Goal: Task Accomplishment & Management: Manage account settings

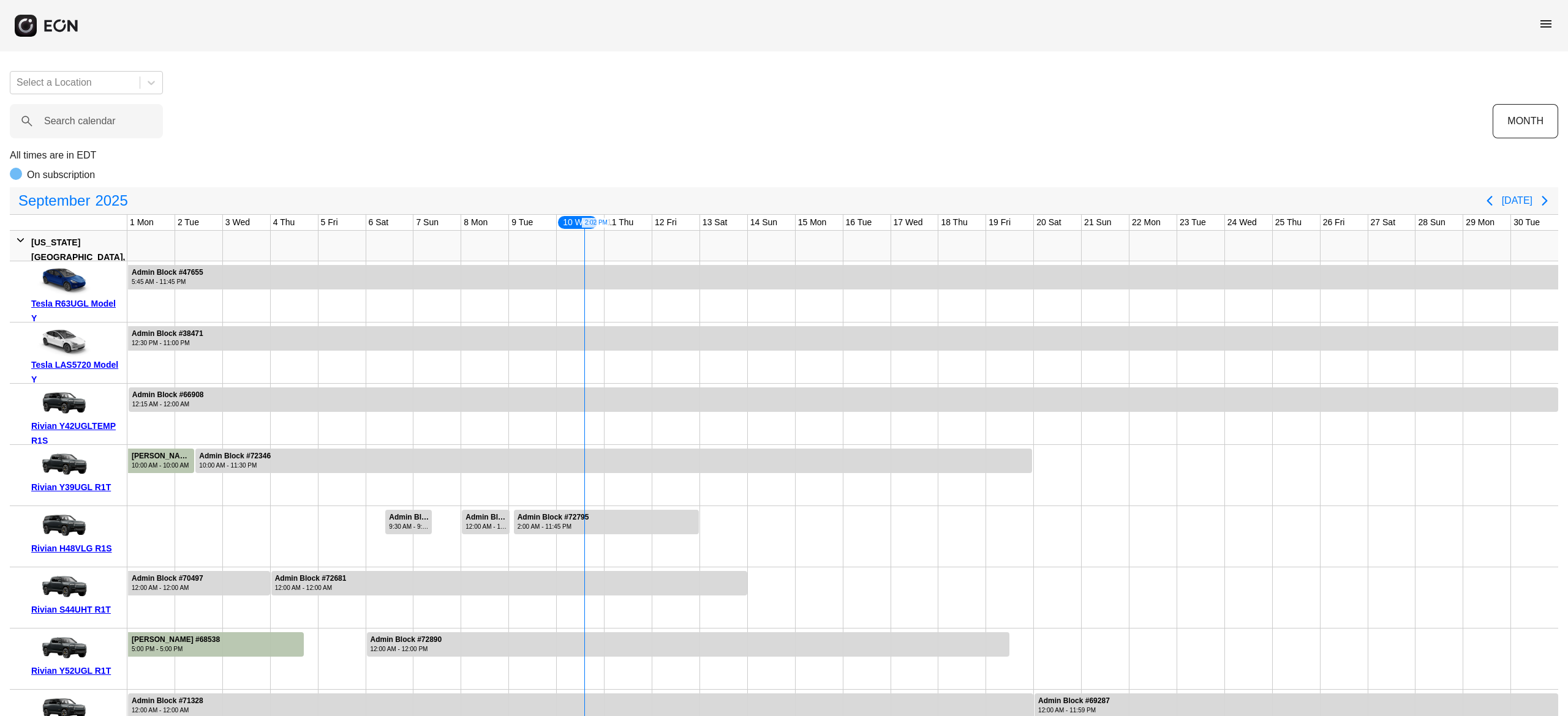
click at [1539, 27] on span "menu" at bounding box center [1545, 23] width 14 height 14
click at [134, 120] on calendar "Search calendar" at bounding box center [87, 121] width 153 height 34
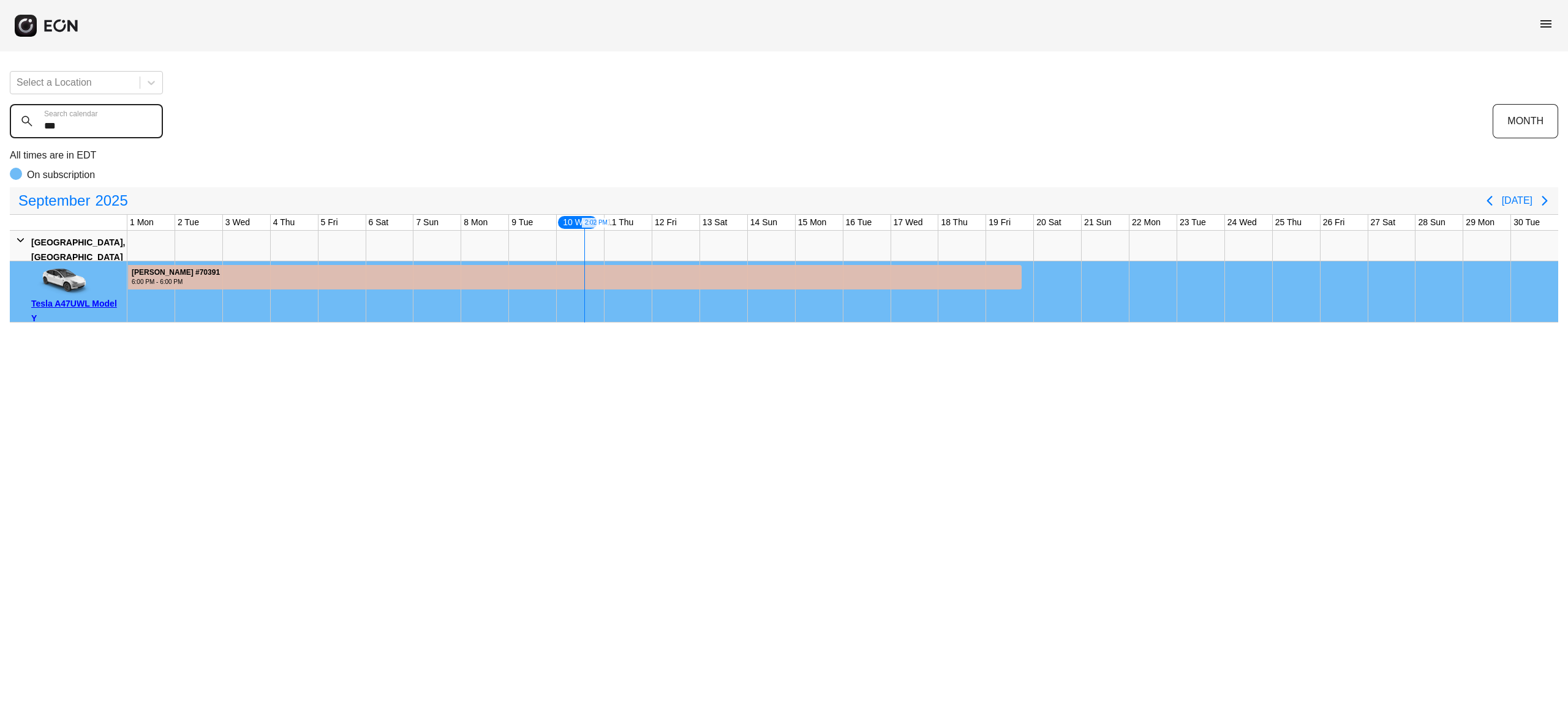
type calendar "***"
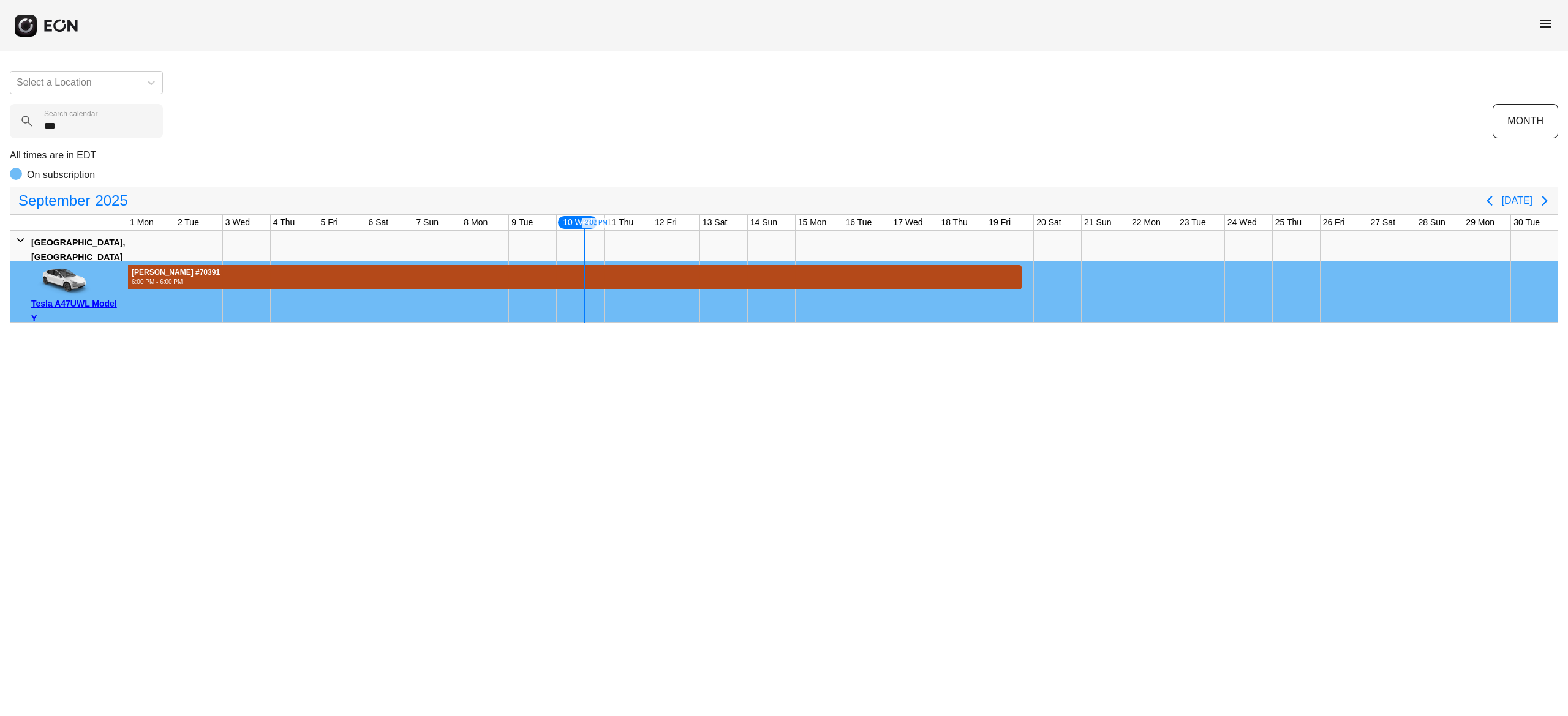
click at [397, 279] on div at bounding box center [575, 277] width 893 height 24
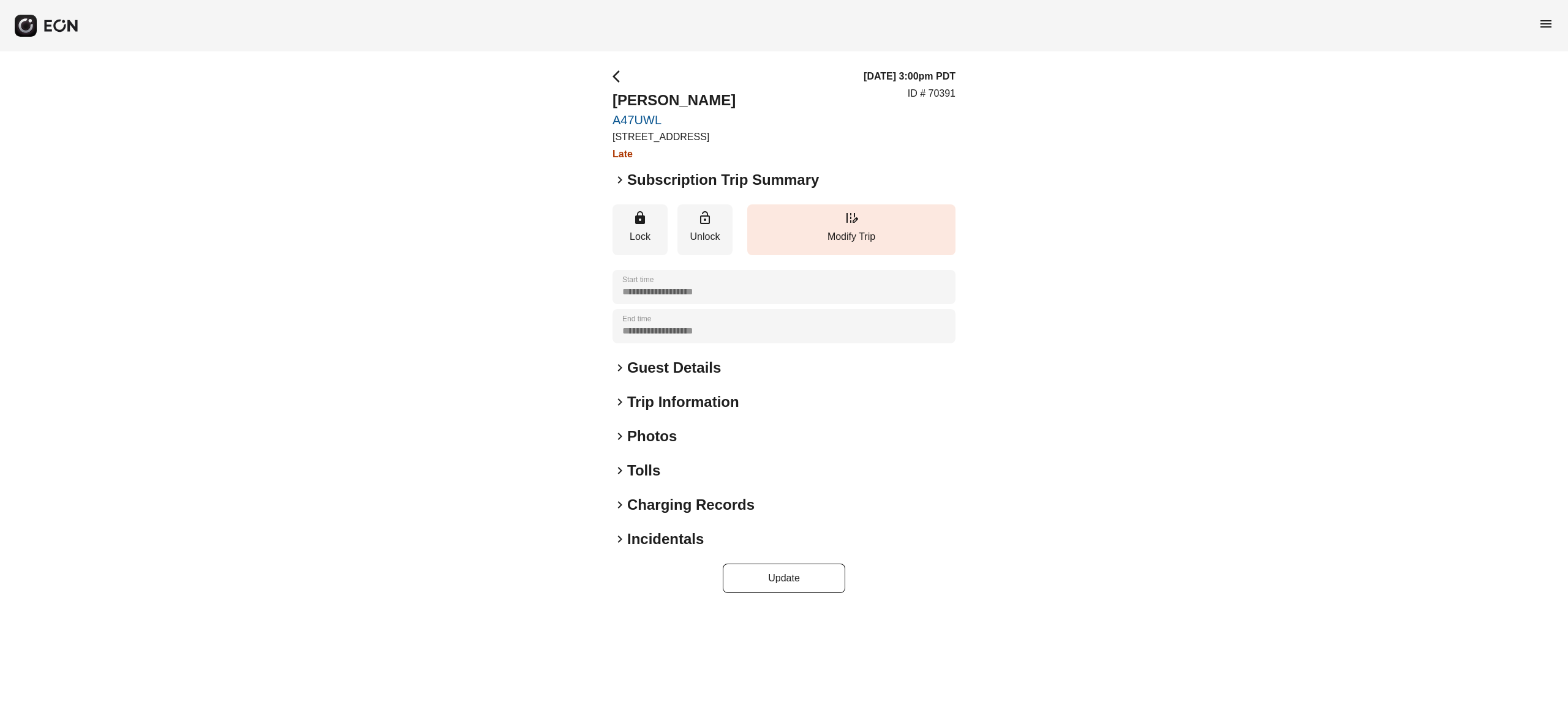
click at [678, 544] on h2 "Incidentals" at bounding box center [665, 539] width 77 height 20
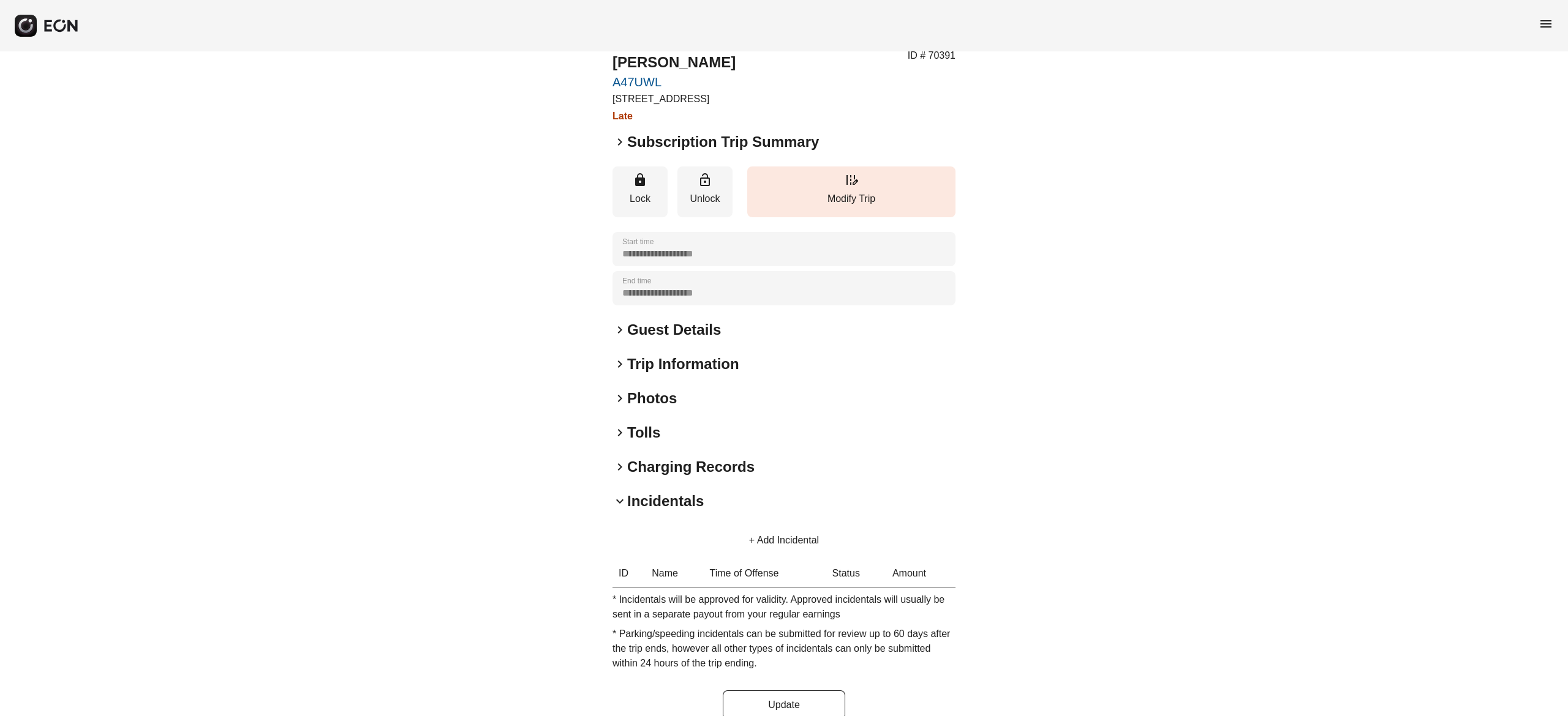
scroll to position [59, 0]
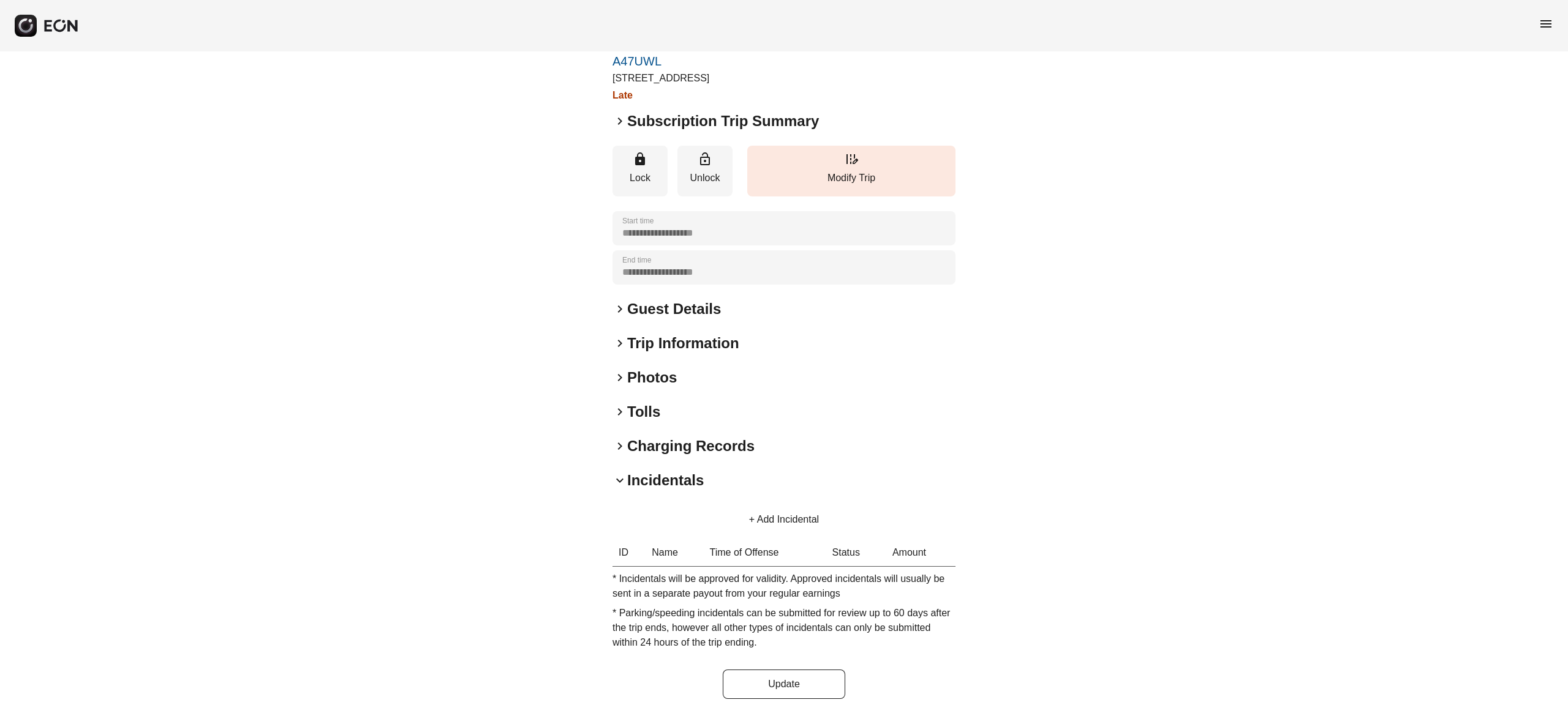
click at [792, 519] on button "+ Add Incidental" at bounding box center [784, 519] width 99 height 30
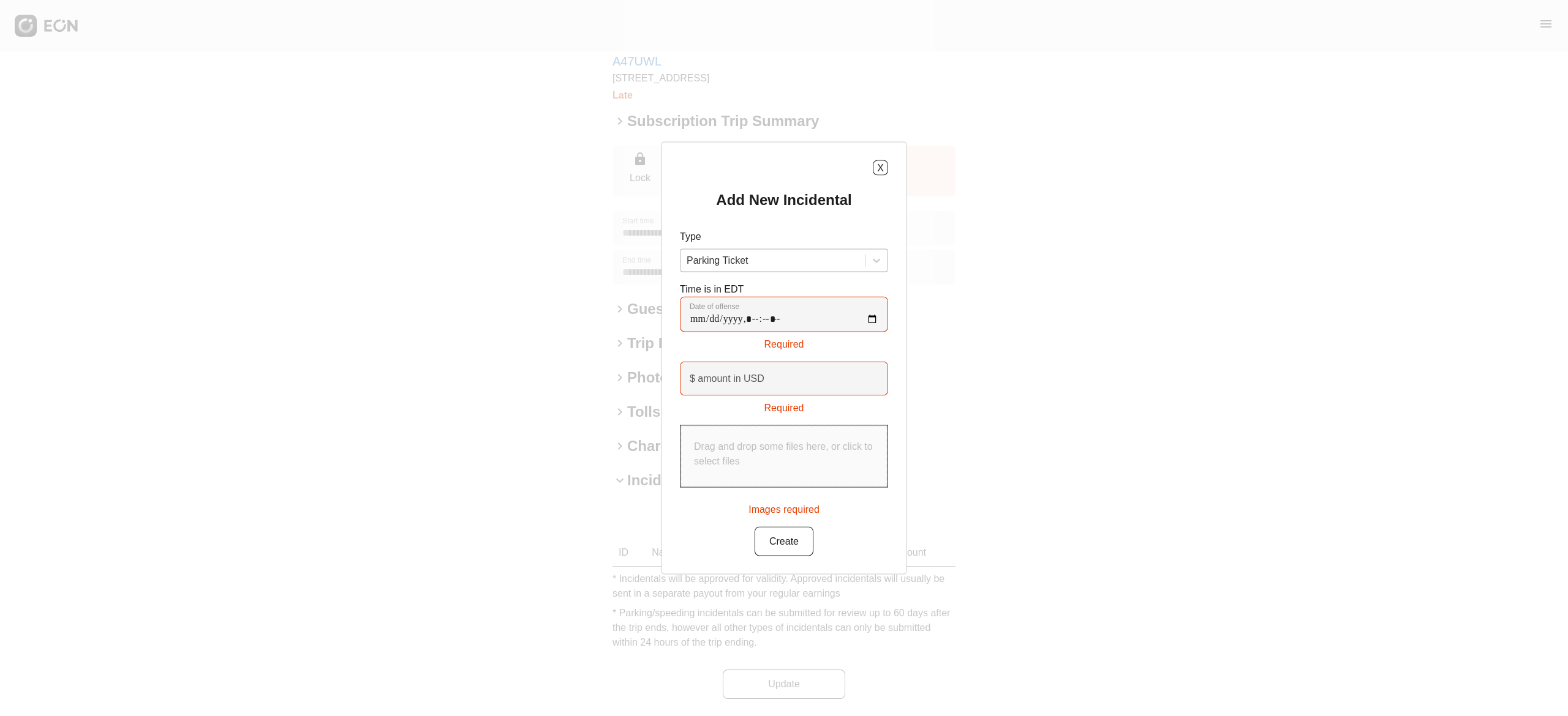
click at [778, 262] on div at bounding box center [772, 261] width 172 height 17
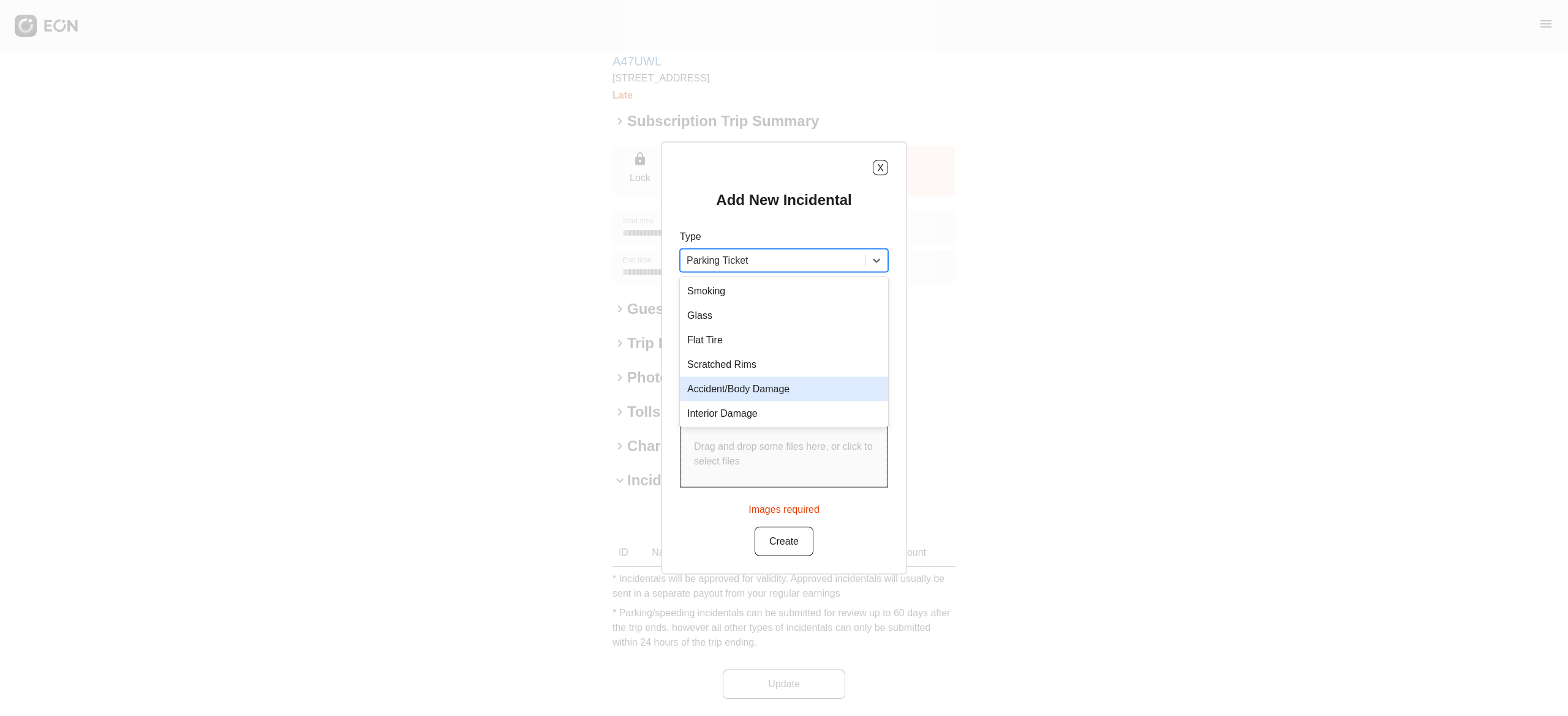
scroll to position [0, 0]
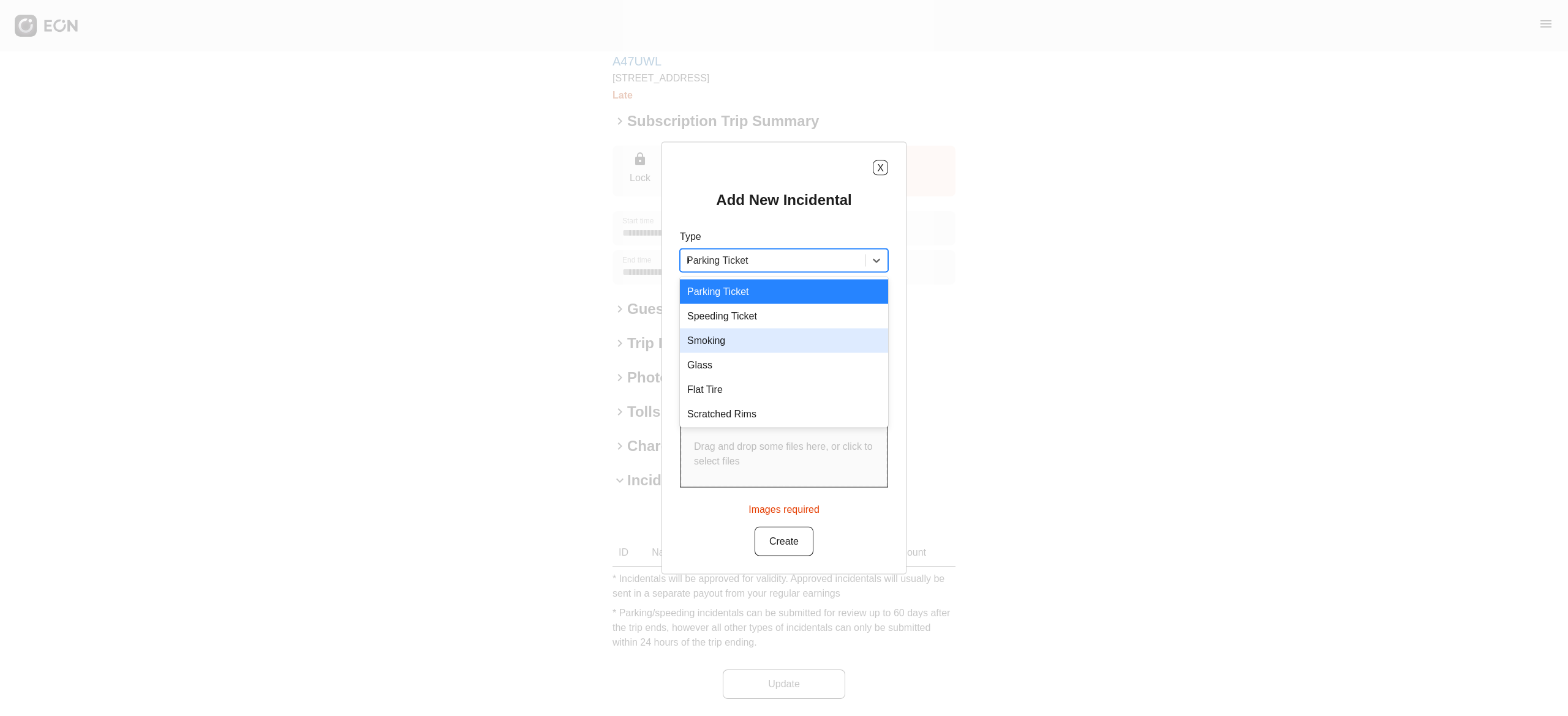
type input "**"
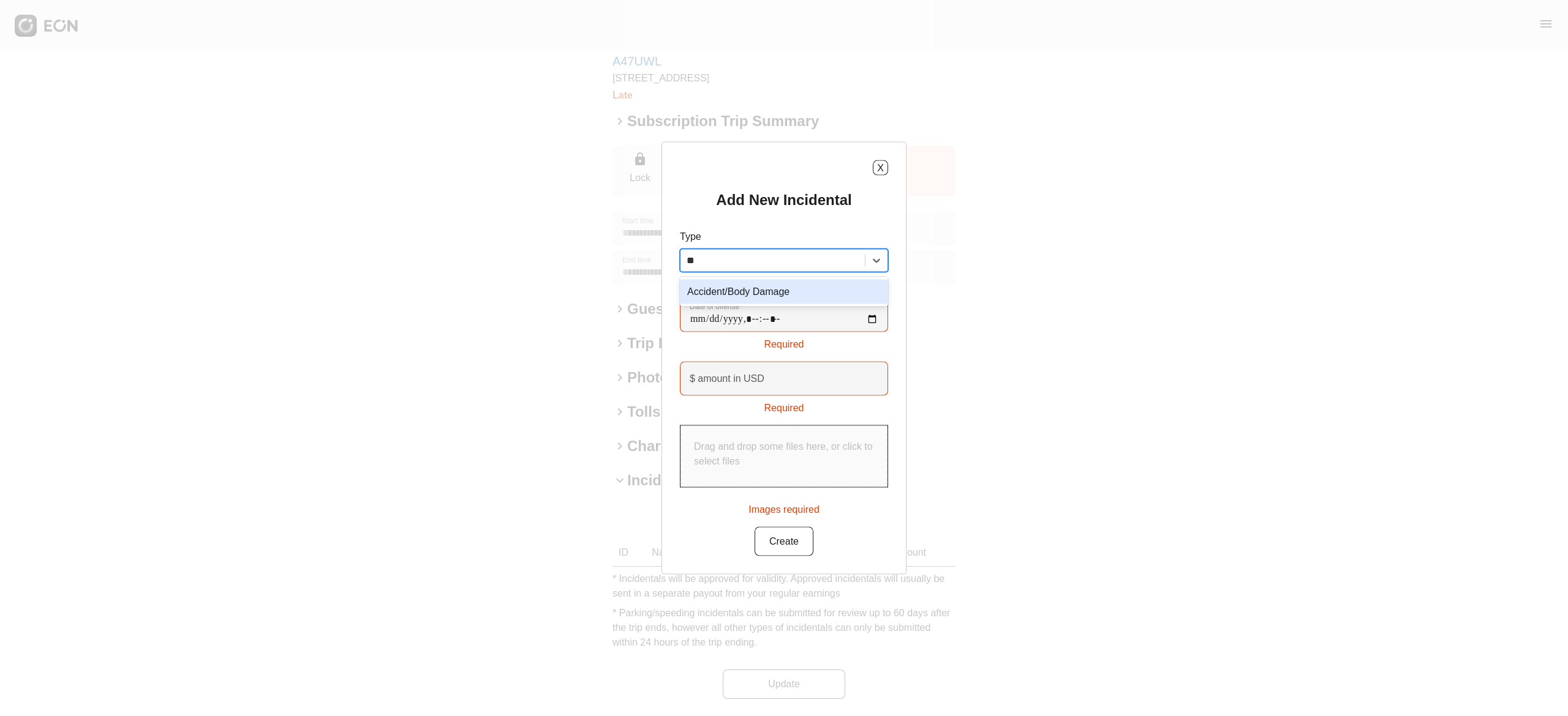
click at [756, 289] on div "Accident/Body Damage" at bounding box center [783, 291] width 208 height 24
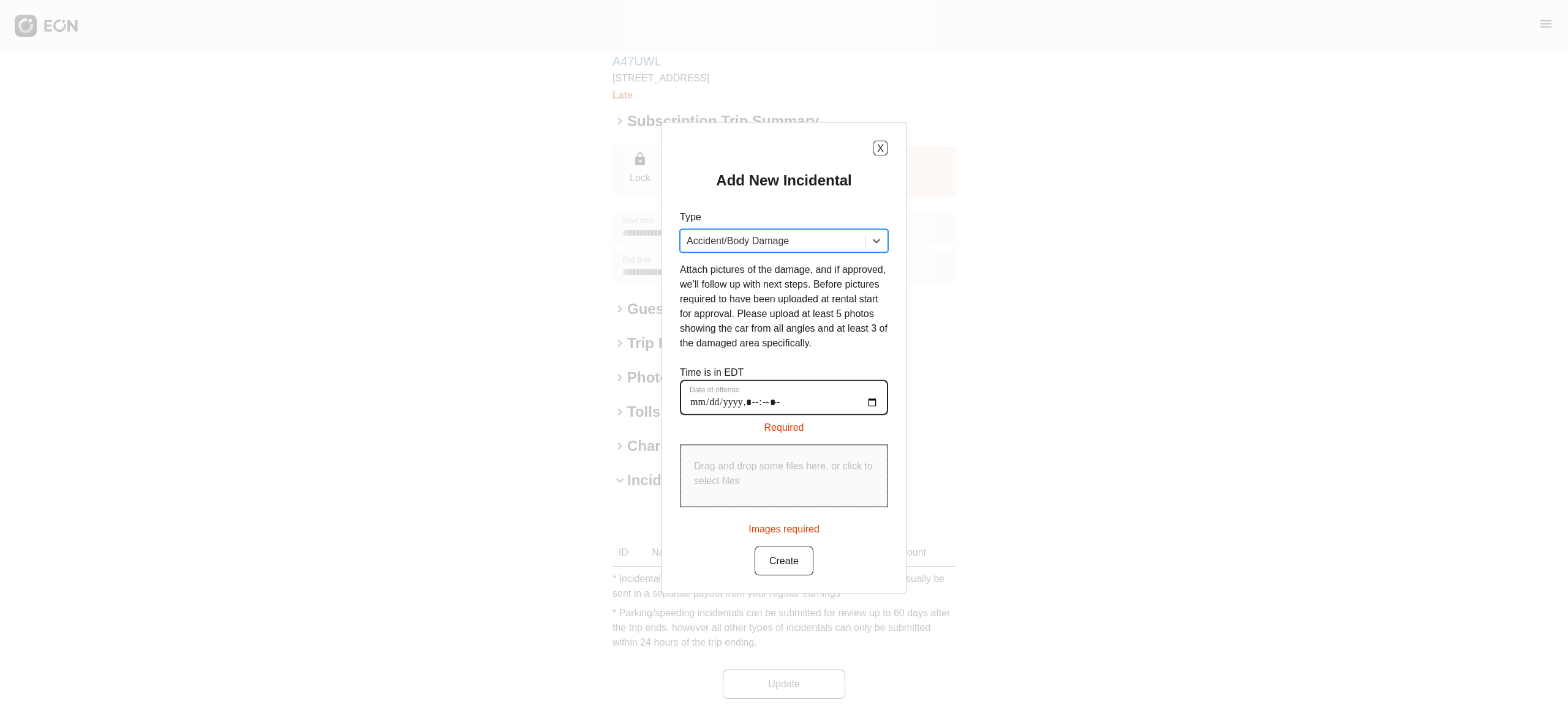
click at [874, 404] on offense "Date of offense" at bounding box center [783, 398] width 208 height 35
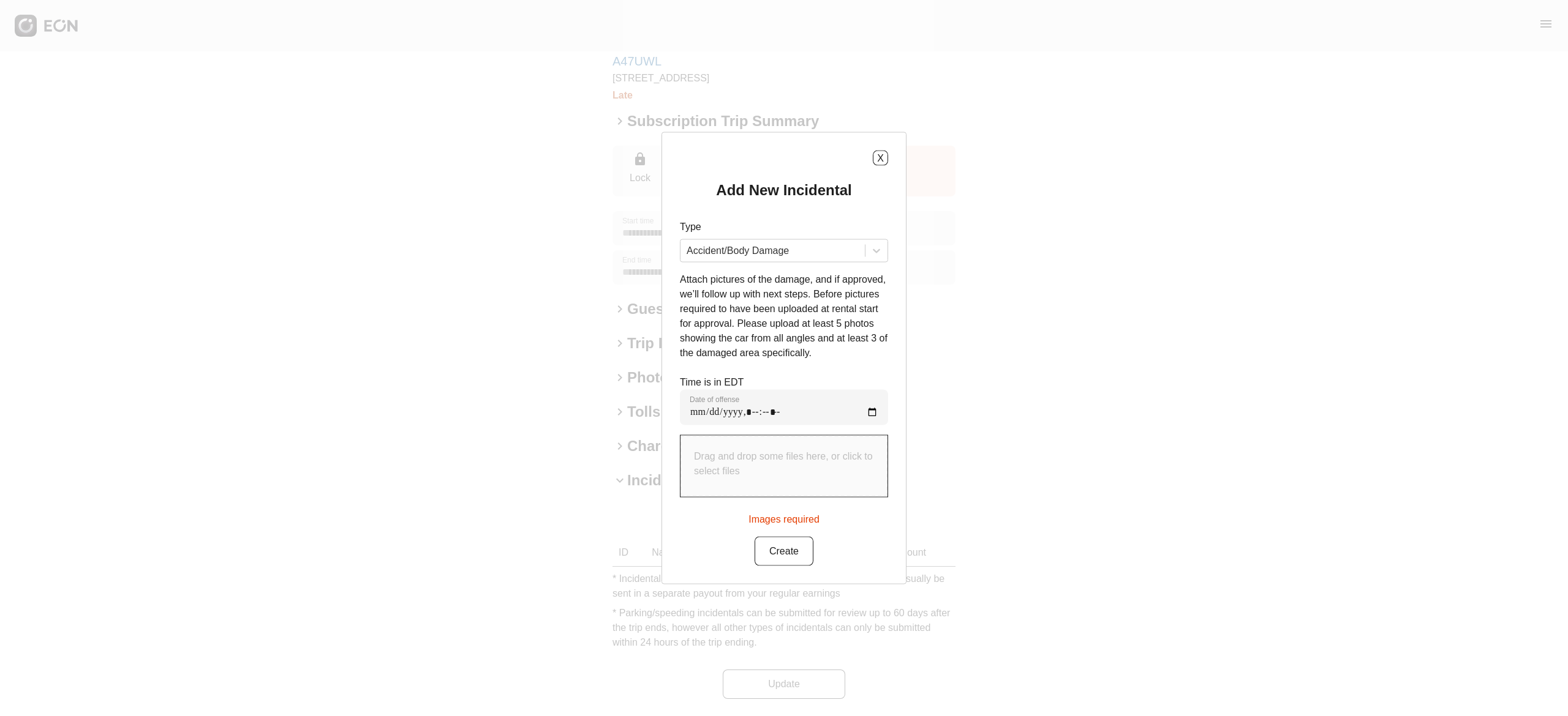
click at [818, 371] on div "Add New Incidental Type Accident/Body Damage Attach pictures of the damage, and…" at bounding box center [783, 373] width 208 height 386
click at [873, 413] on offense "Date of offense" at bounding box center [783, 407] width 208 height 35
type offense "**********"
click at [872, 363] on div "Add New Incidental Type Accident/Body Damage Attach pictures of the damage, and…" at bounding box center [783, 373] width 208 height 386
click at [774, 472] on p "Drag and drop some files here, or click to select files" at bounding box center [784, 464] width 180 height 30
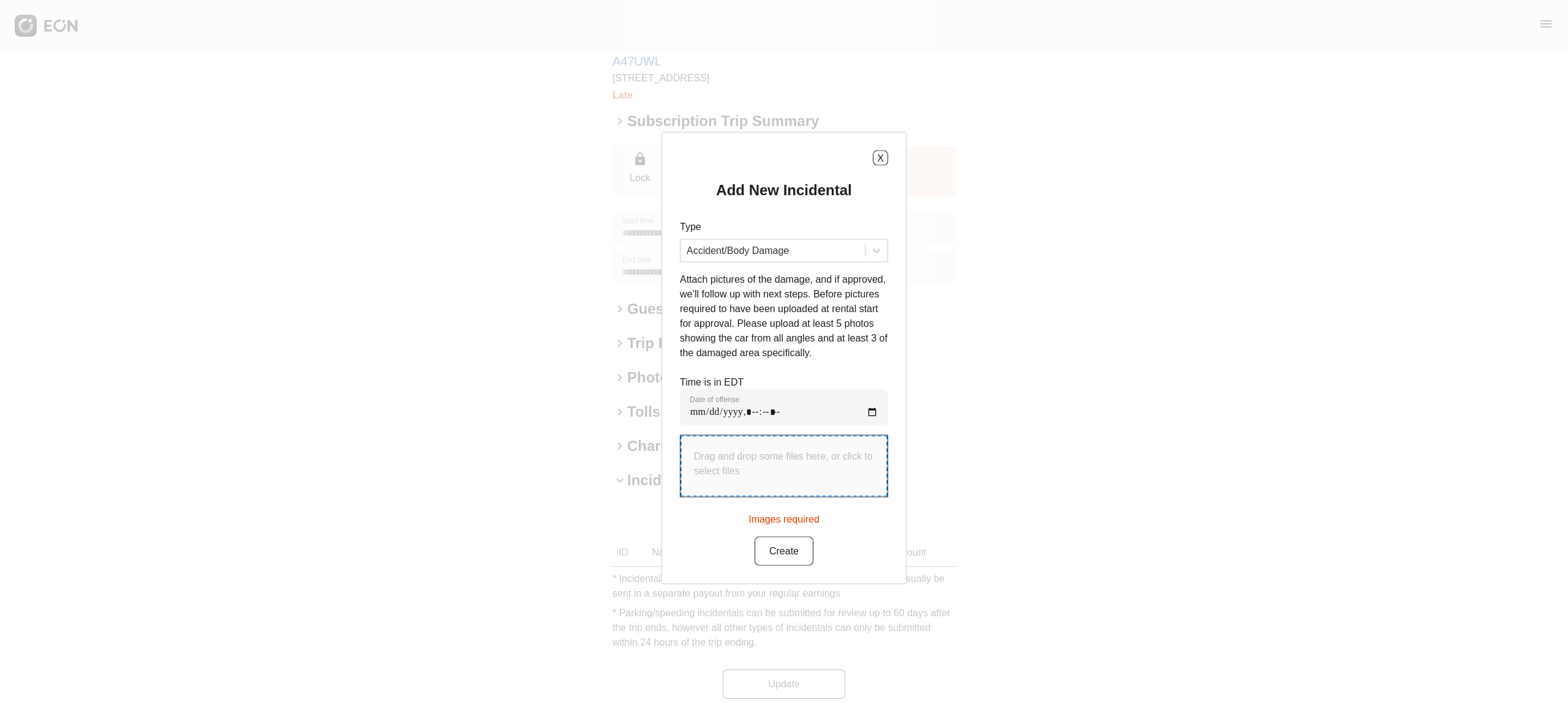
type input "**********"
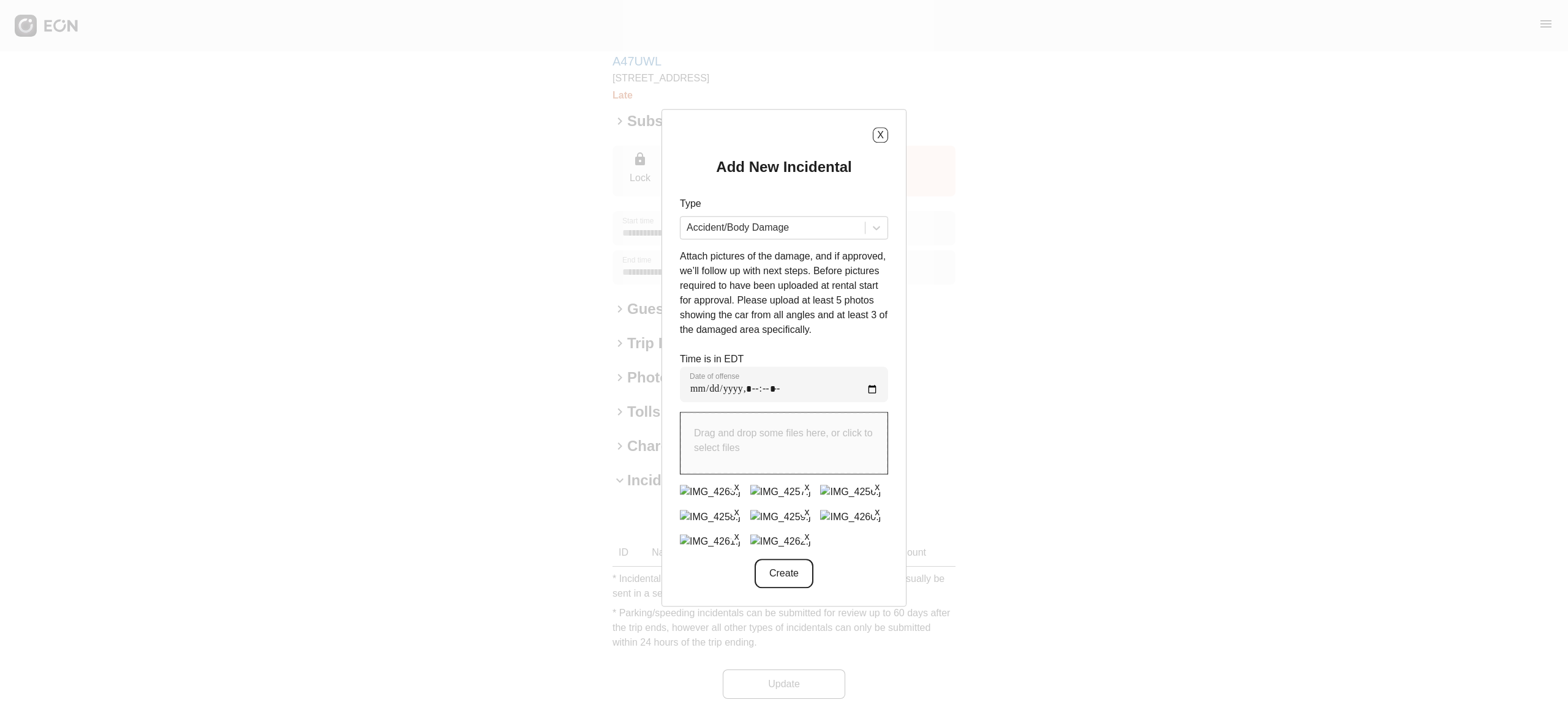
click at [792, 574] on button "Create" at bounding box center [783, 574] width 59 height 30
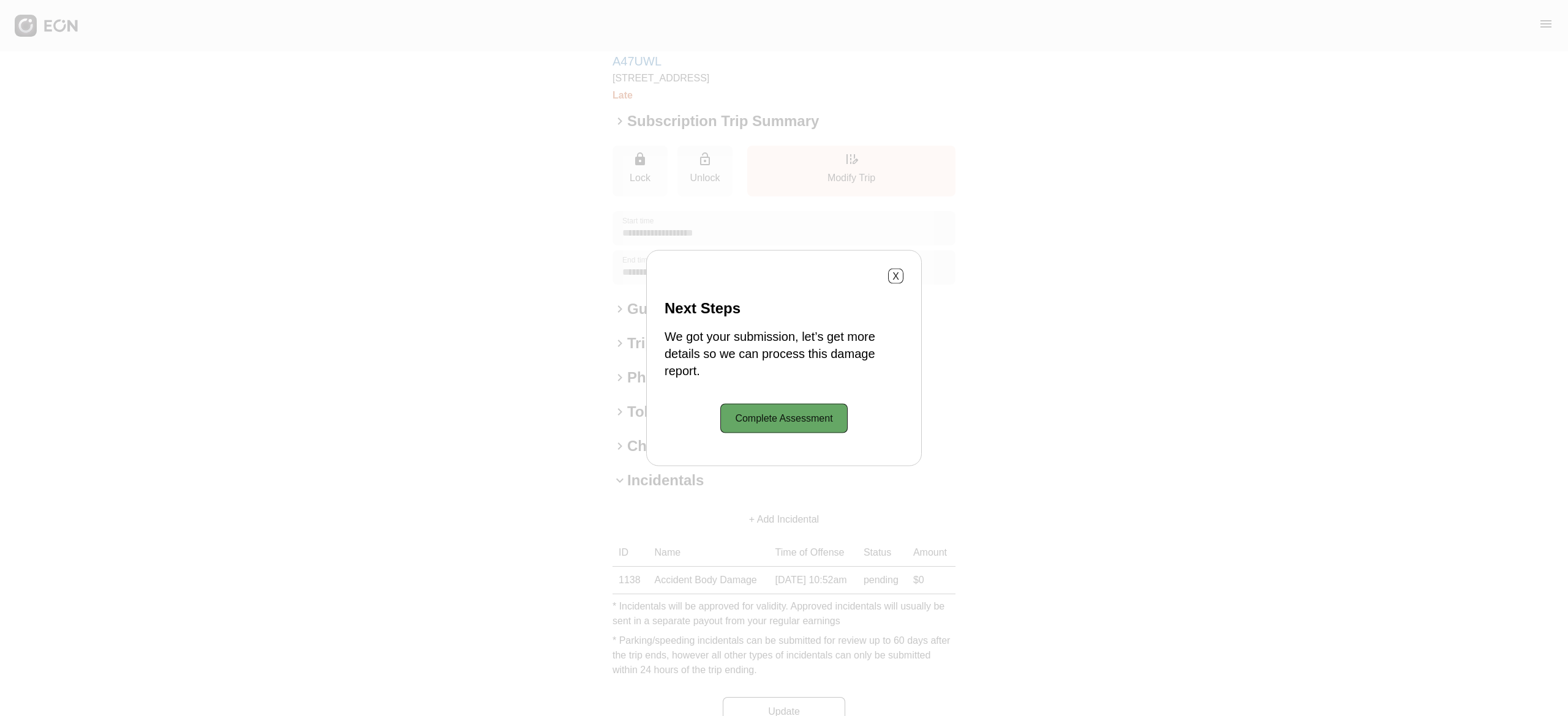
drag, startPoint x: 1444, startPoint y: 206, endPoint x: 1042, endPoint y: 208, distance: 402.0
click at [1442, 206] on div "X Next Steps We got your submission, let’s get more details so we can process t…" at bounding box center [784, 358] width 1568 height 716
